Goal: Information Seeking & Learning: Learn about a topic

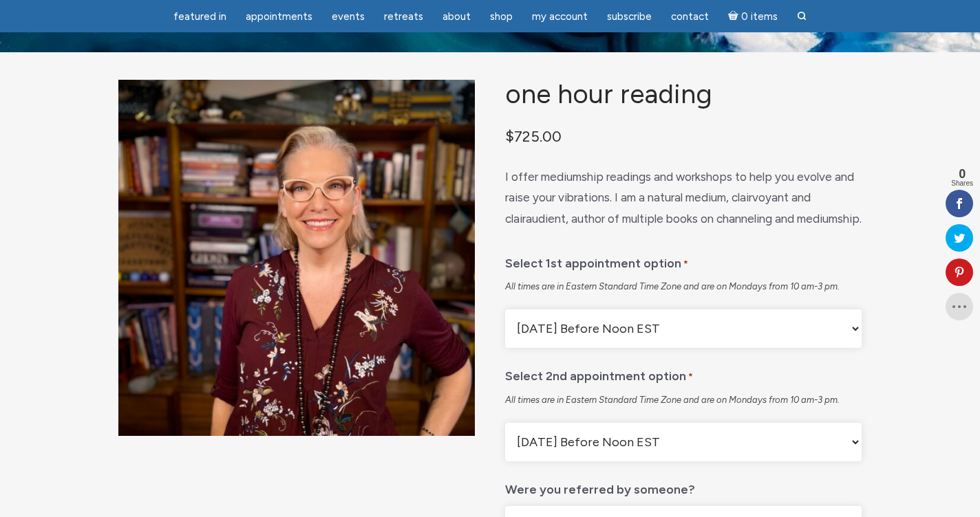
scroll to position [51, 0]
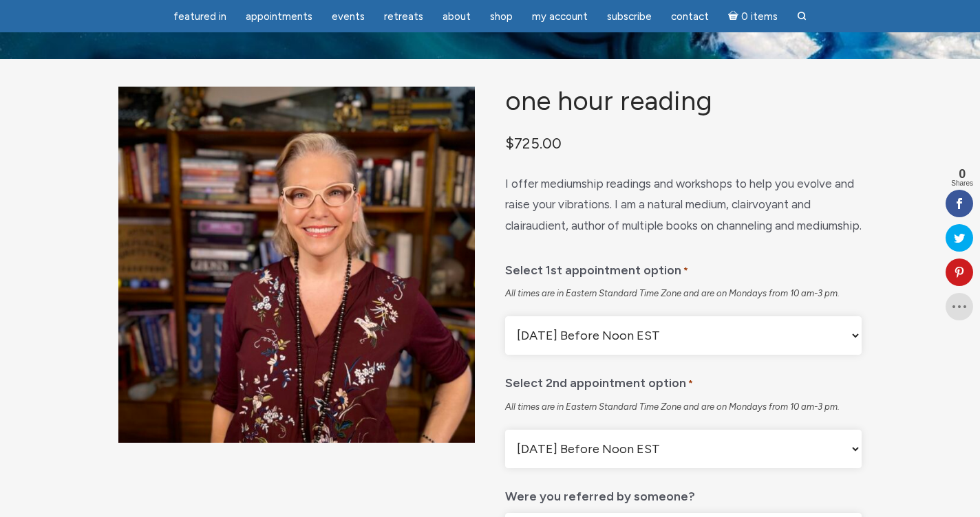
click at [585, 355] on select "Monday Before Noon EST Monday After Noon EST First Available" at bounding box center [683, 336] width 356 height 39
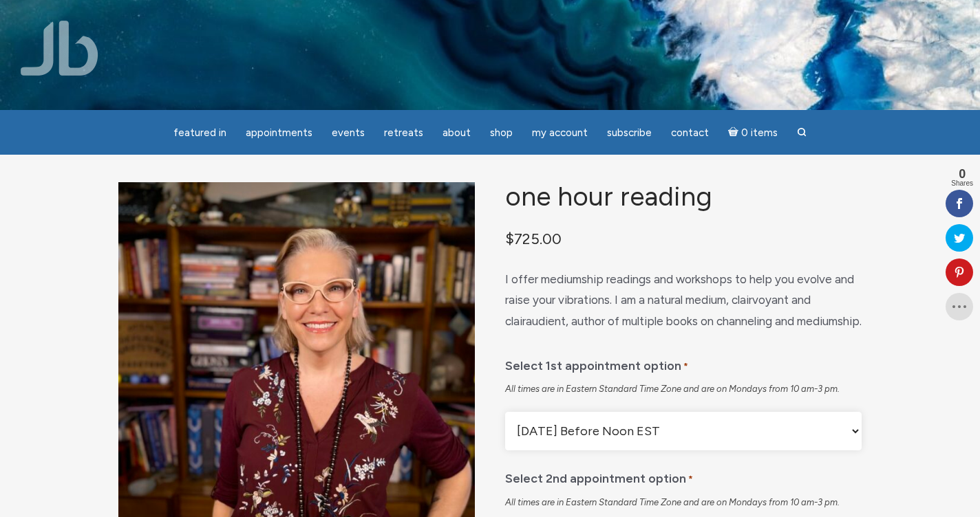
scroll to position [0, 0]
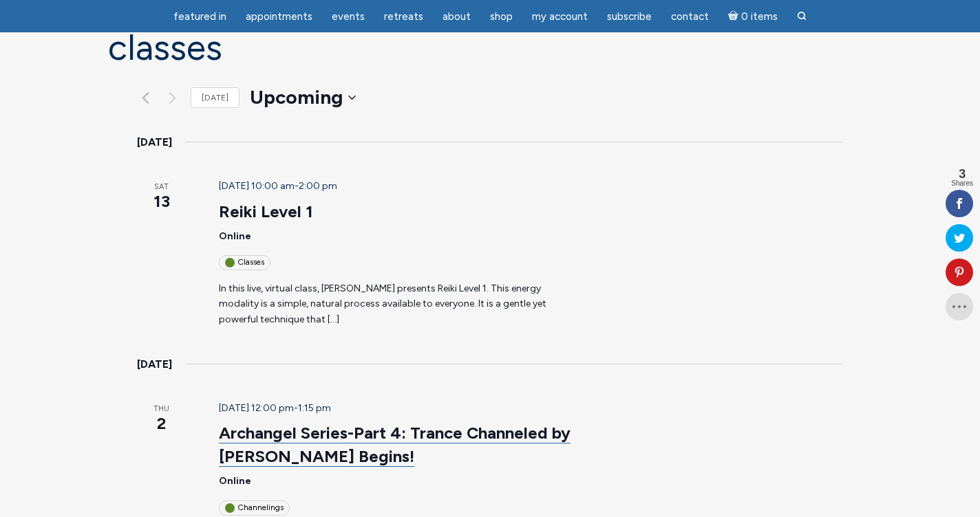
scroll to position [136, 0]
click at [272, 211] on div "September 13 @ 10:00 am - 2:00 pm Reiki Level 1 Online Classes In this live, vi…" at bounding box center [397, 254] width 390 height 149
click at [219, 256] on div "Classes" at bounding box center [245, 263] width 52 height 14
click at [219, 202] on link "Reiki Level 1" at bounding box center [266, 212] width 94 height 21
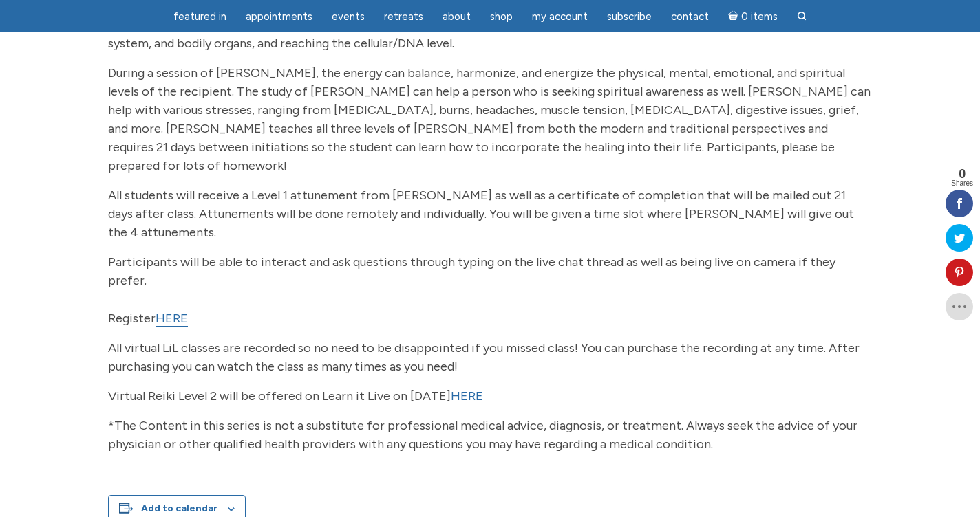
scroll to position [279, 0]
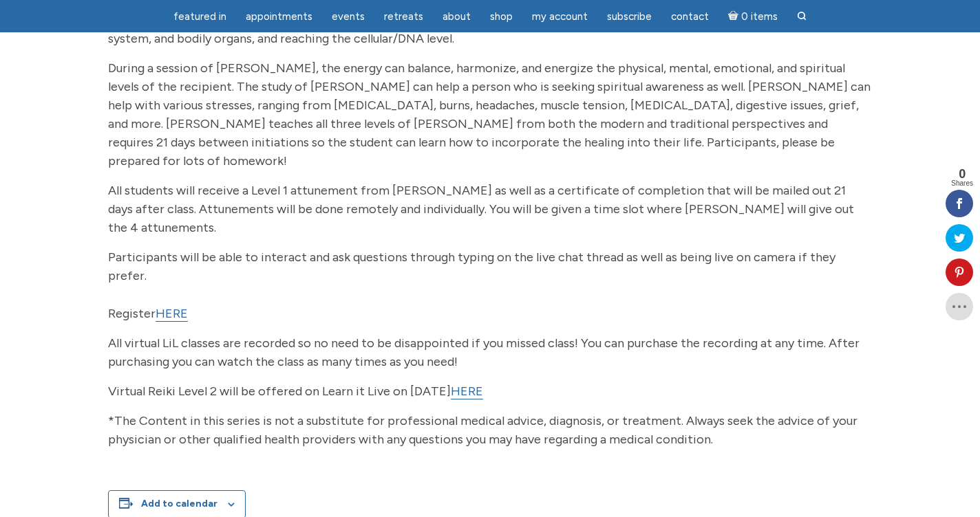
click at [171, 306] on link "HERE" at bounding box center [172, 314] width 32 height 16
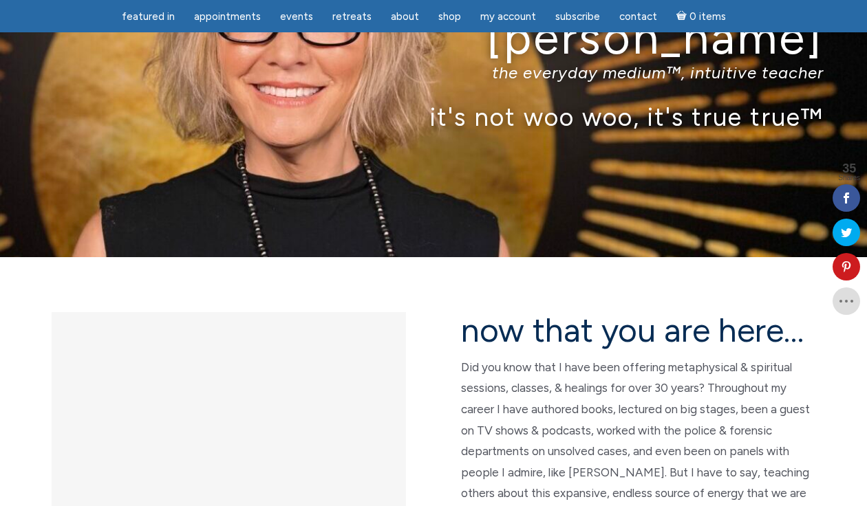
scroll to position [114, 0]
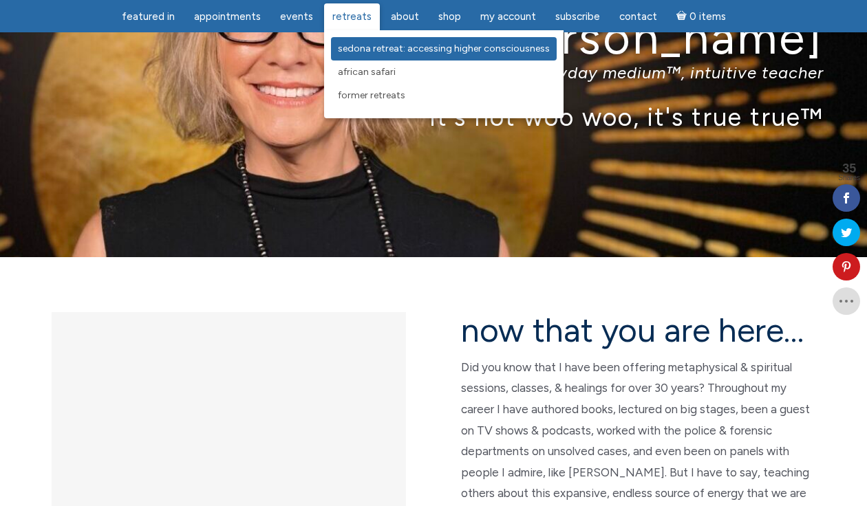
click at [363, 47] on span "Sedona Retreat: Accessing Higher Consciousness" at bounding box center [444, 49] width 212 height 12
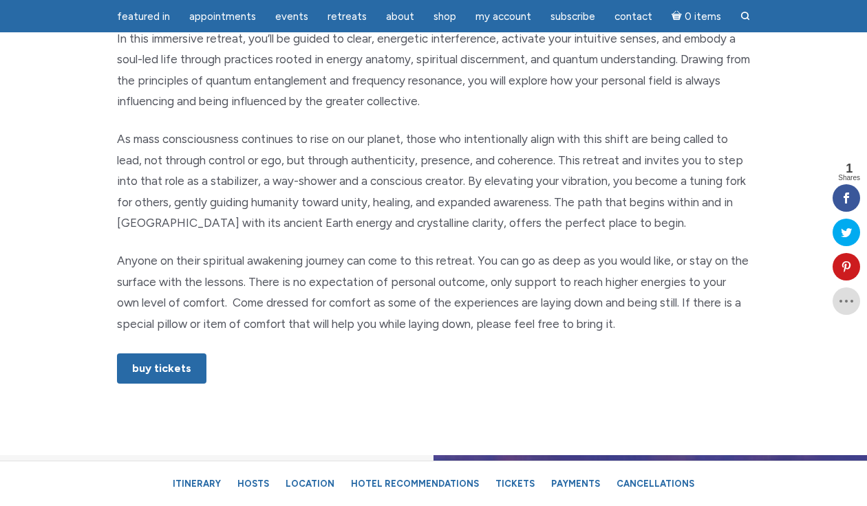
scroll to position [723, 0]
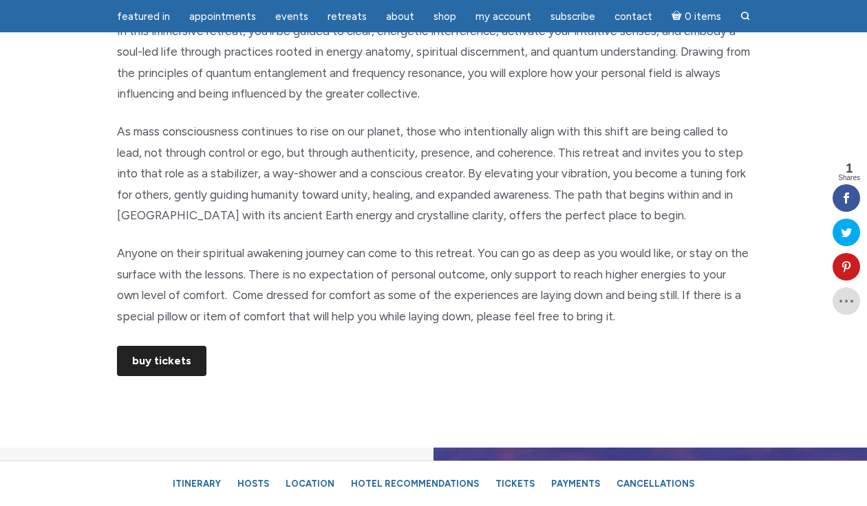
click at [183, 348] on link "Buy Tickets" at bounding box center [161, 361] width 89 height 30
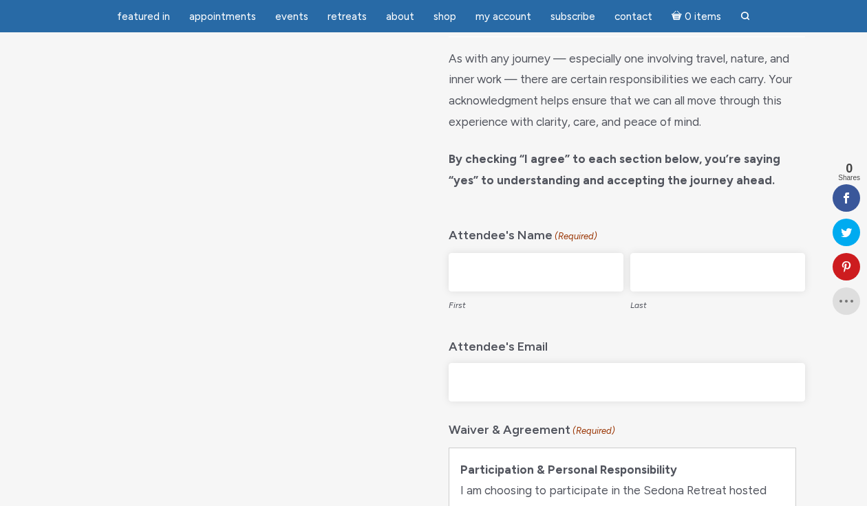
scroll to position [31, 0]
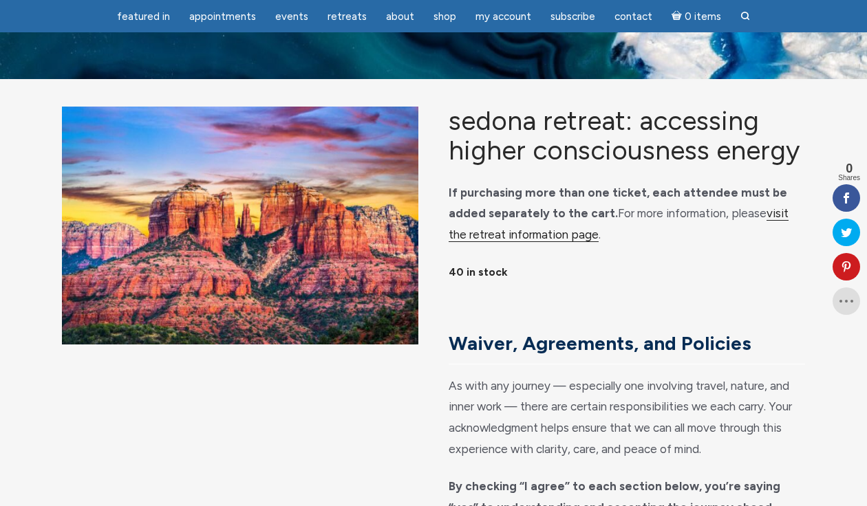
click at [773, 228] on link "visit the retreat information page" at bounding box center [619, 224] width 340 height 36
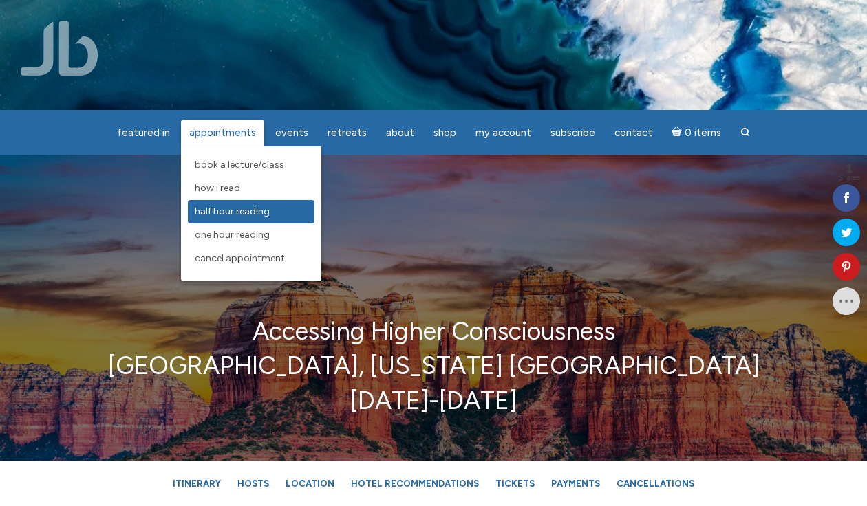
click at [250, 215] on span "Half Hour Reading" at bounding box center [232, 212] width 75 height 12
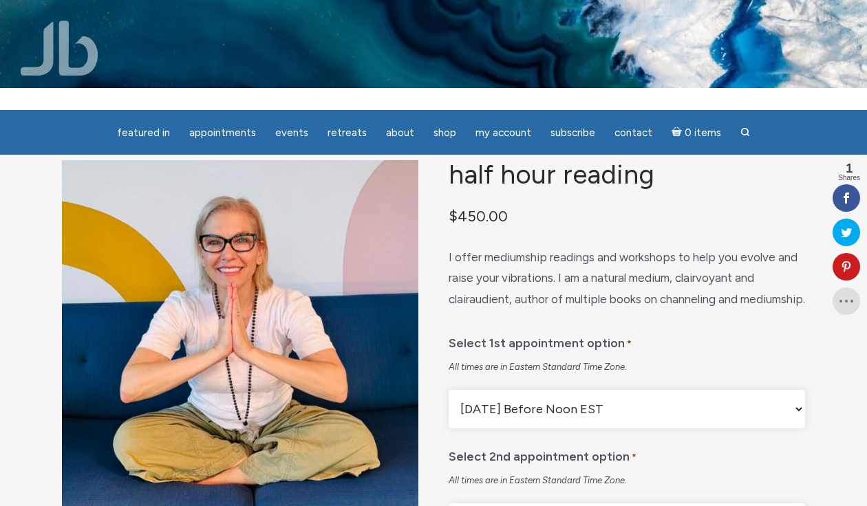
scroll to position [21, 0]
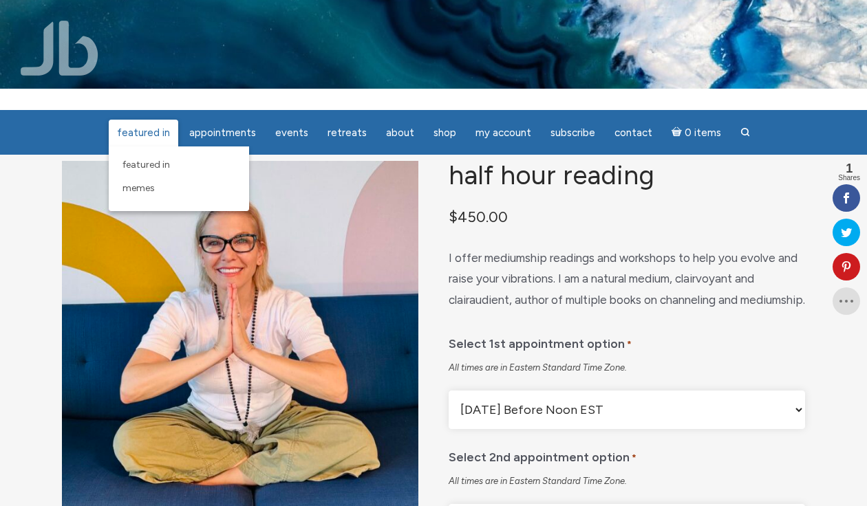
click at [142, 136] on span "featured in" at bounding box center [143, 133] width 53 height 12
